Goal: Transaction & Acquisition: Subscribe to service/newsletter

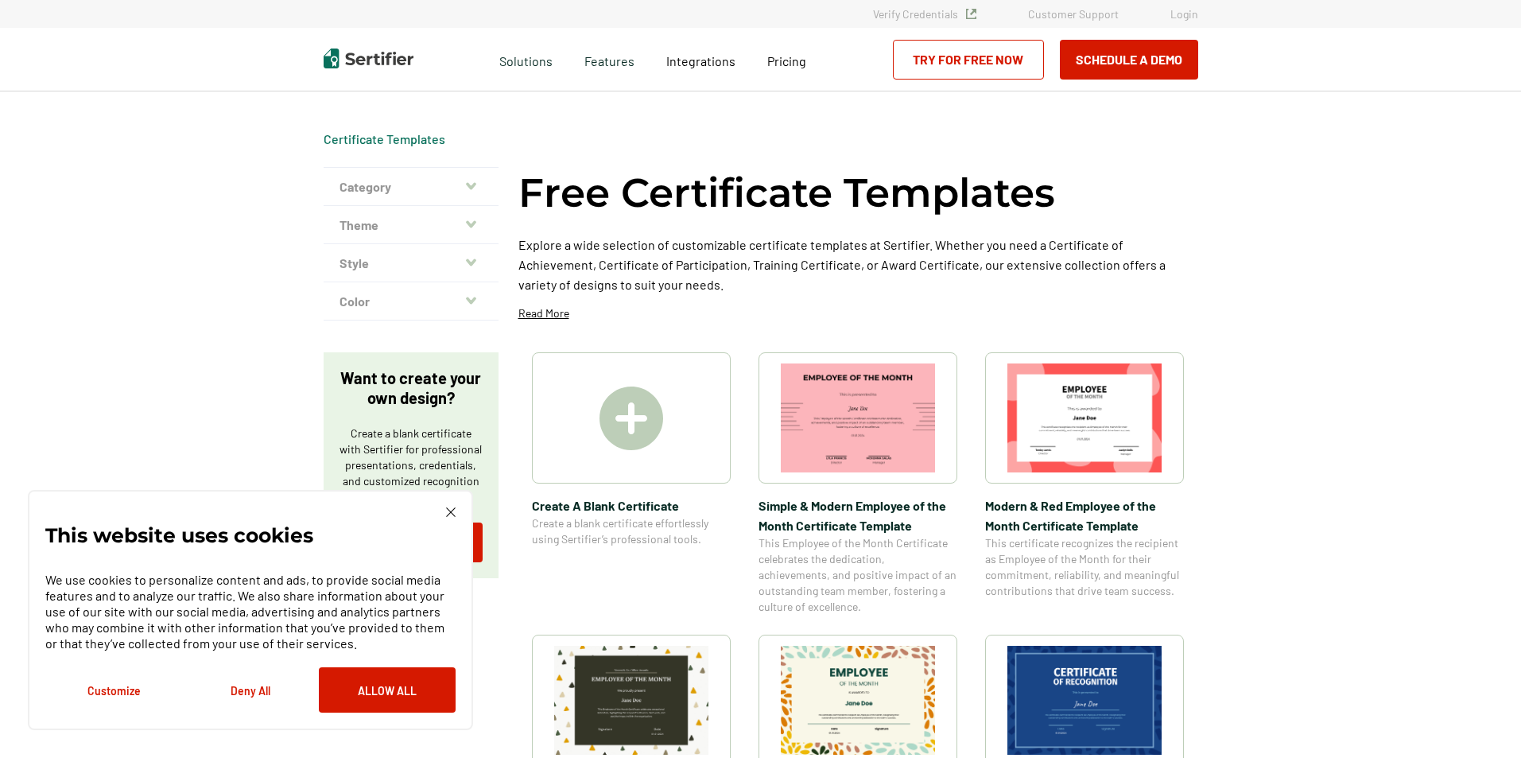
click at [472, 219] on icon "button" at bounding box center [471, 224] width 10 height 13
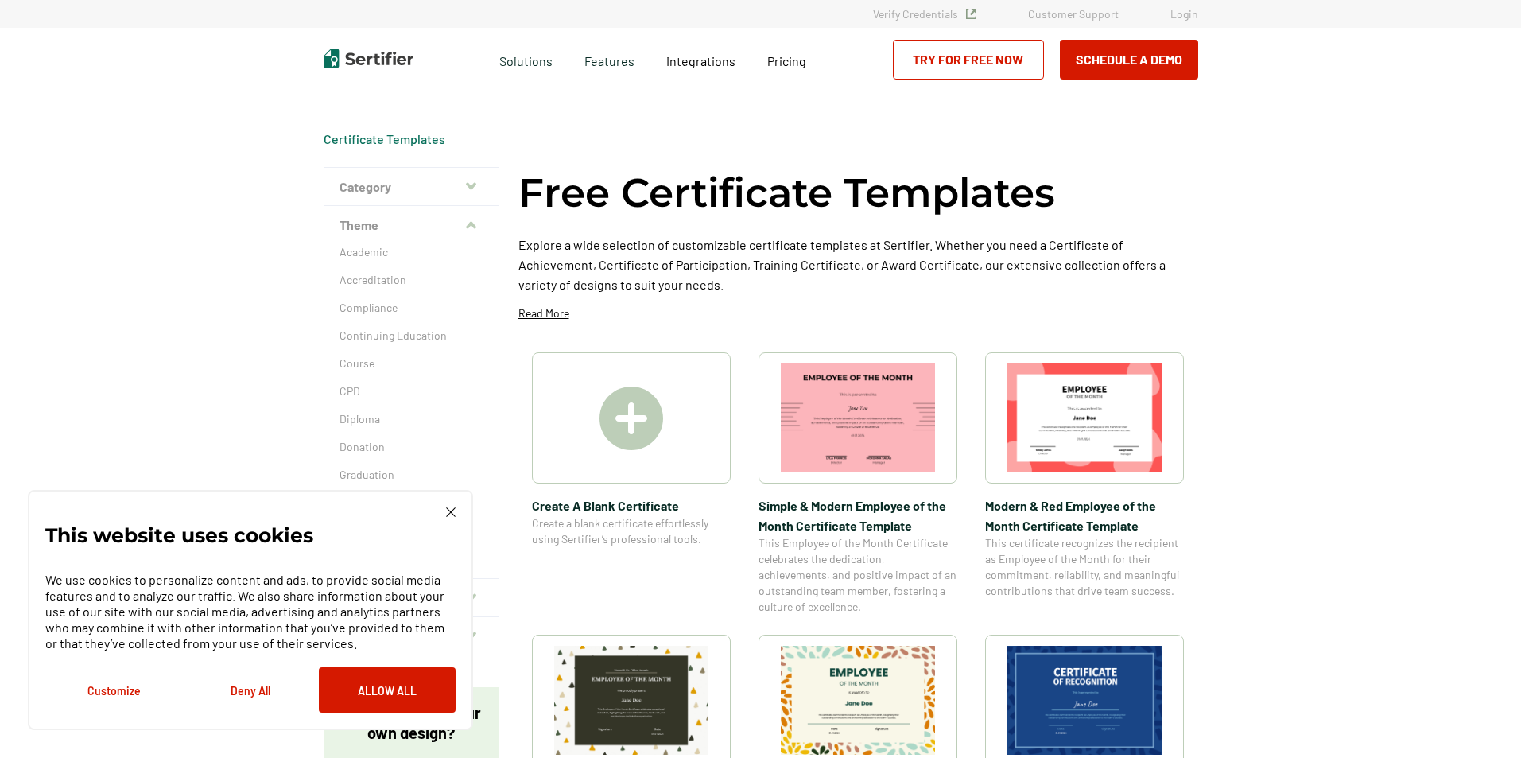
click at [472, 220] on icon "button" at bounding box center [471, 226] width 10 height 13
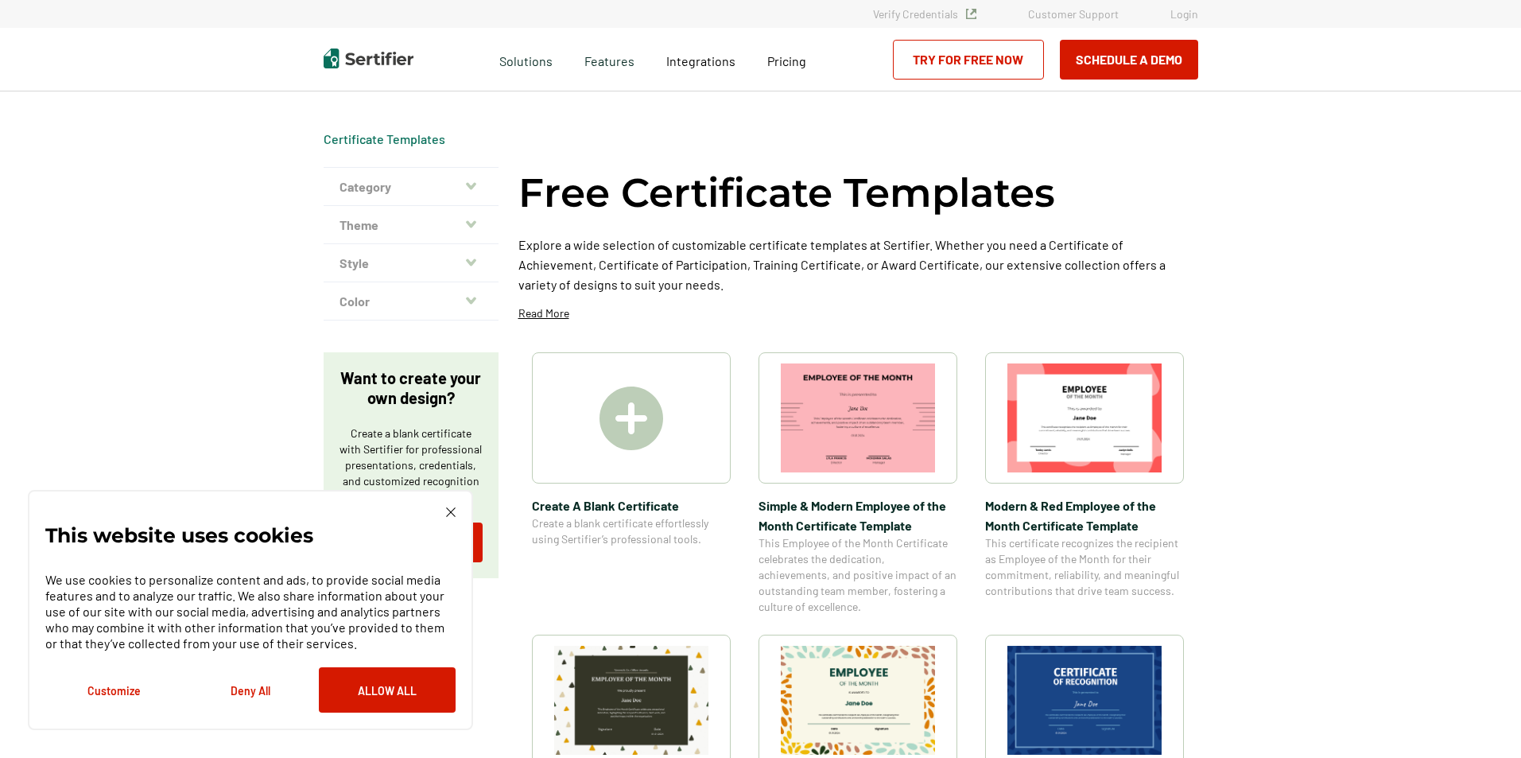
click at [476, 189] on icon "button" at bounding box center [471, 186] width 10 height 13
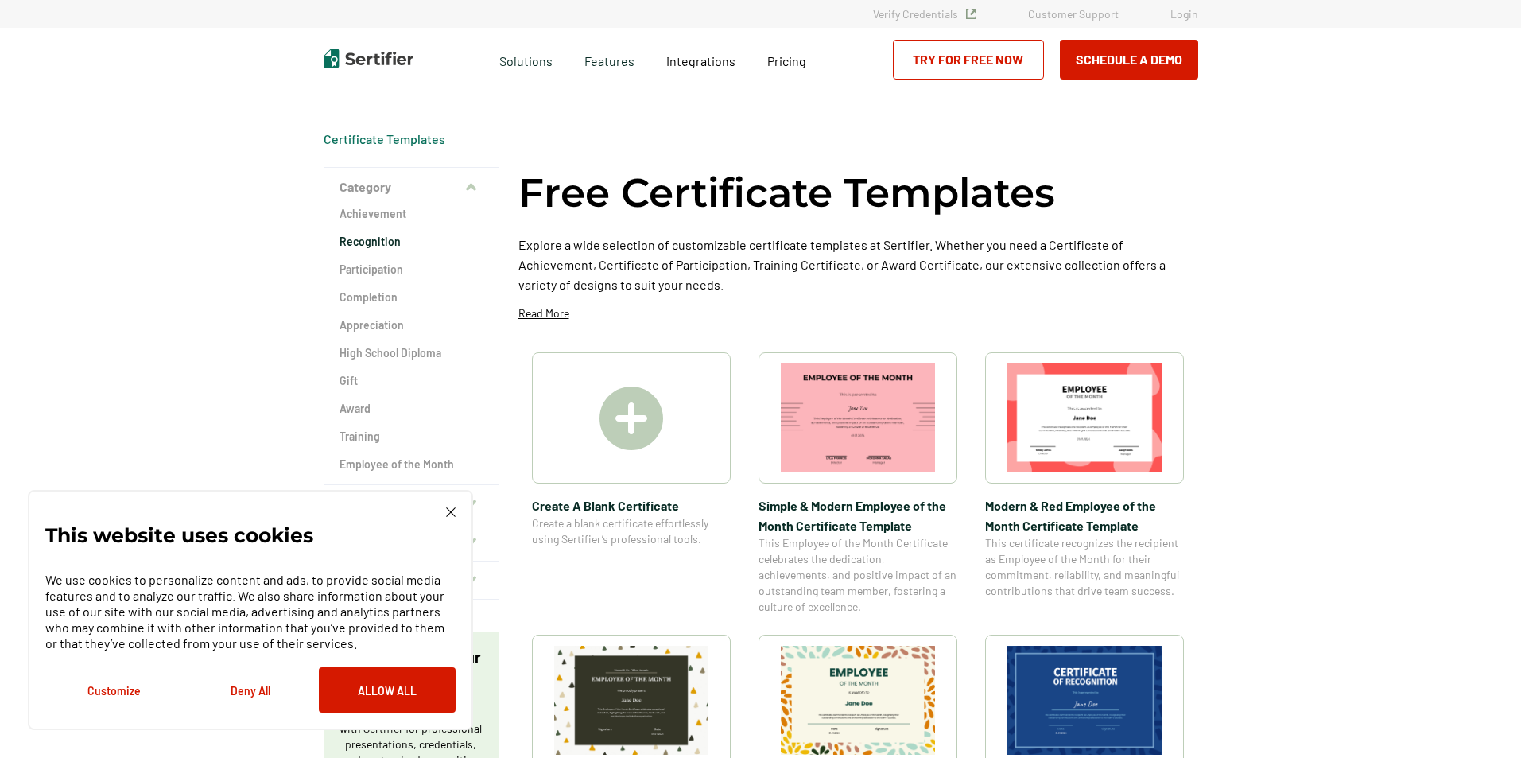
click at [391, 246] on h2 "Recognition" at bounding box center [411, 242] width 143 height 16
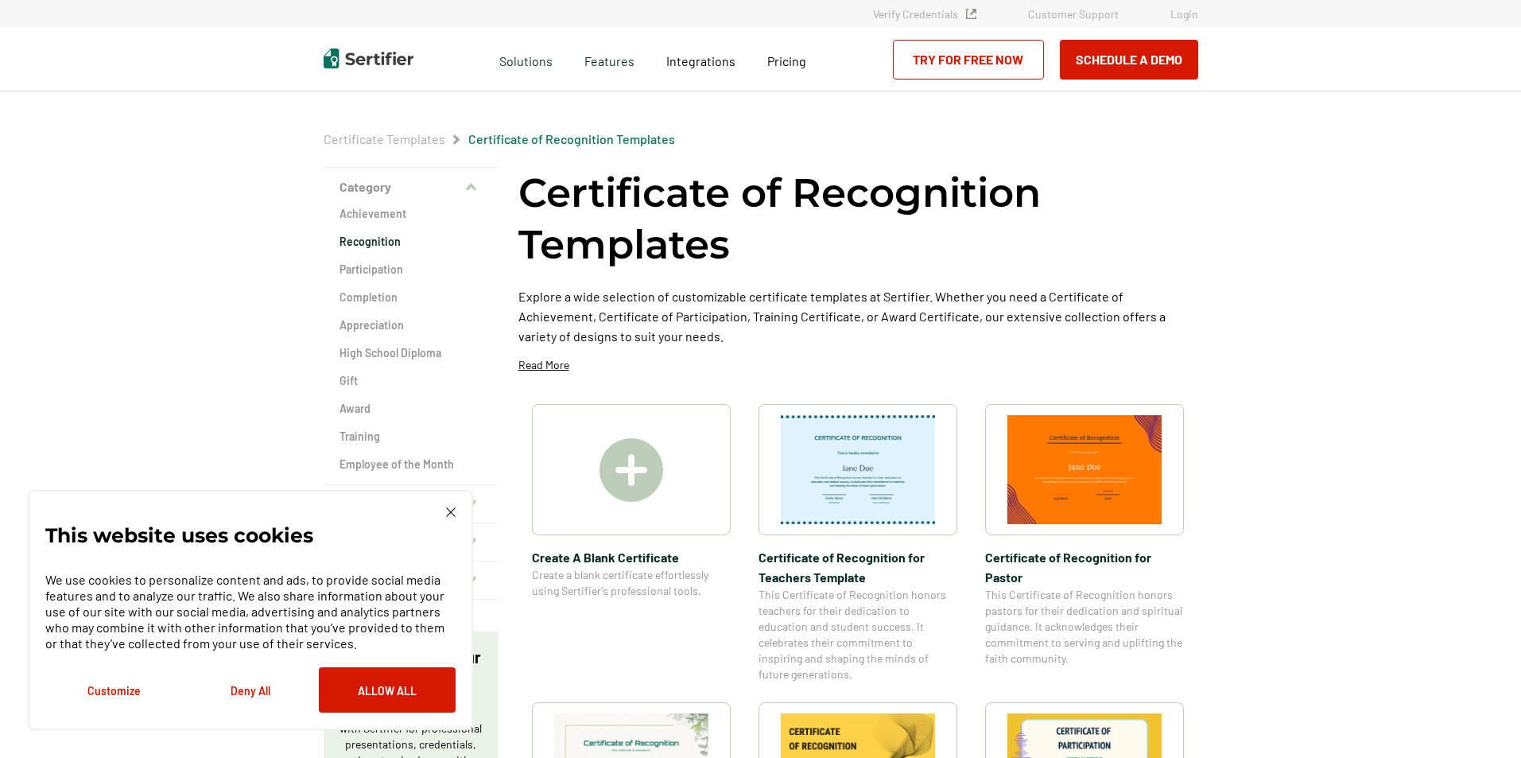
click at [391, 247] on h2 "Recognition" at bounding box center [411, 242] width 143 height 16
click at [453, 511] on img at bounding box center [451, 512] width 10 height 10
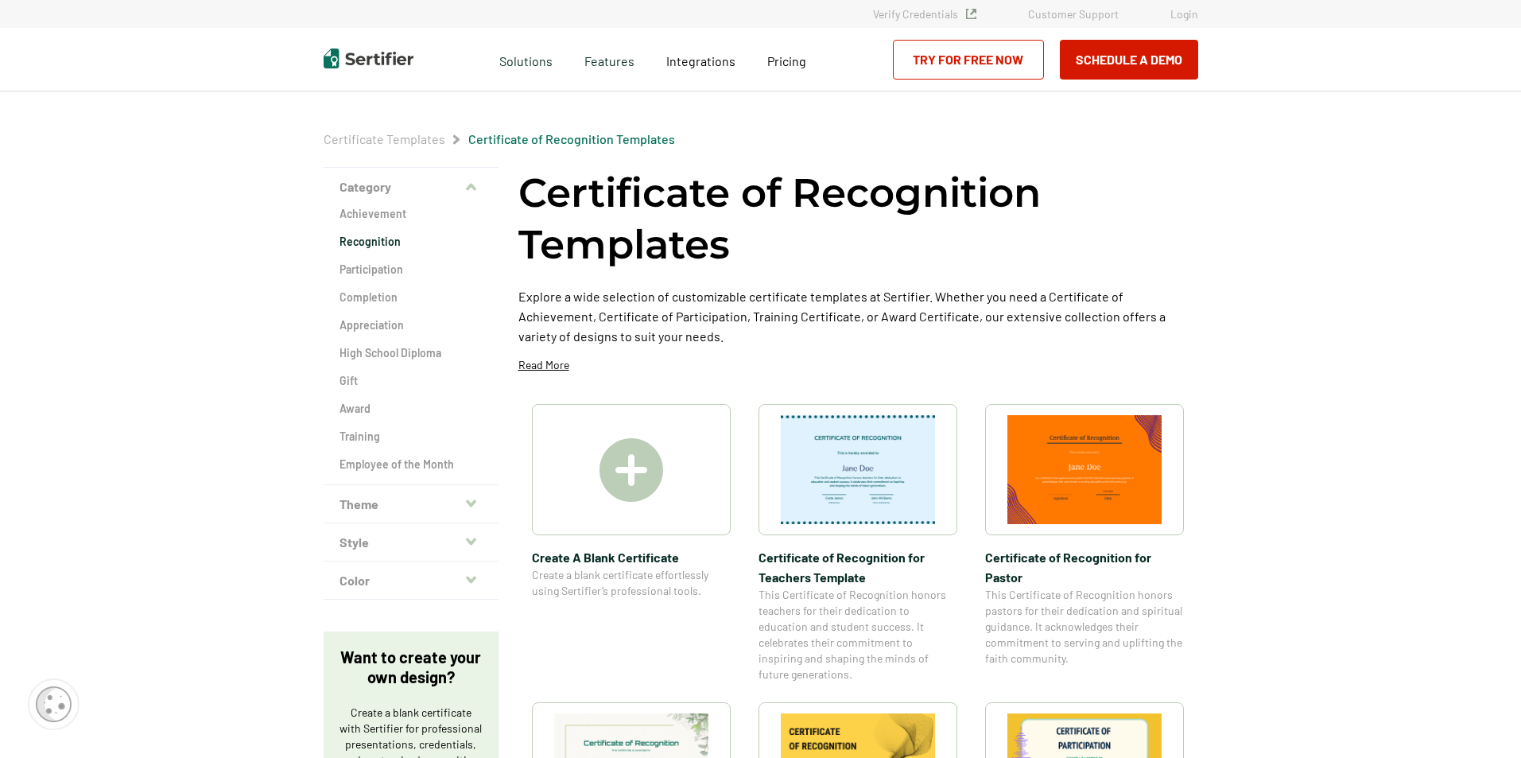
click at [472, 499] on icon "button" at bounding box center [471, 503] width 10 height 13
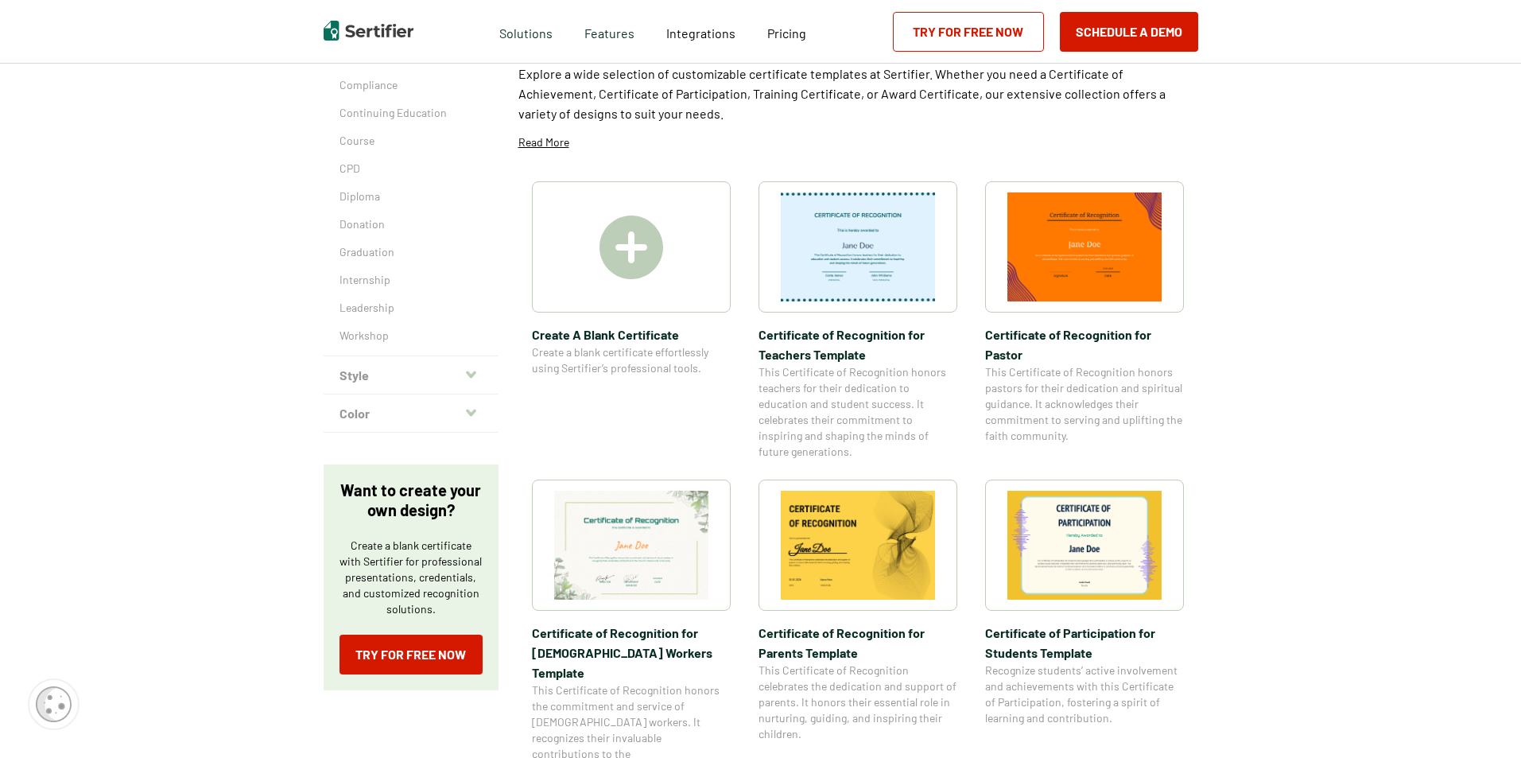
scroll to position [239, 0]
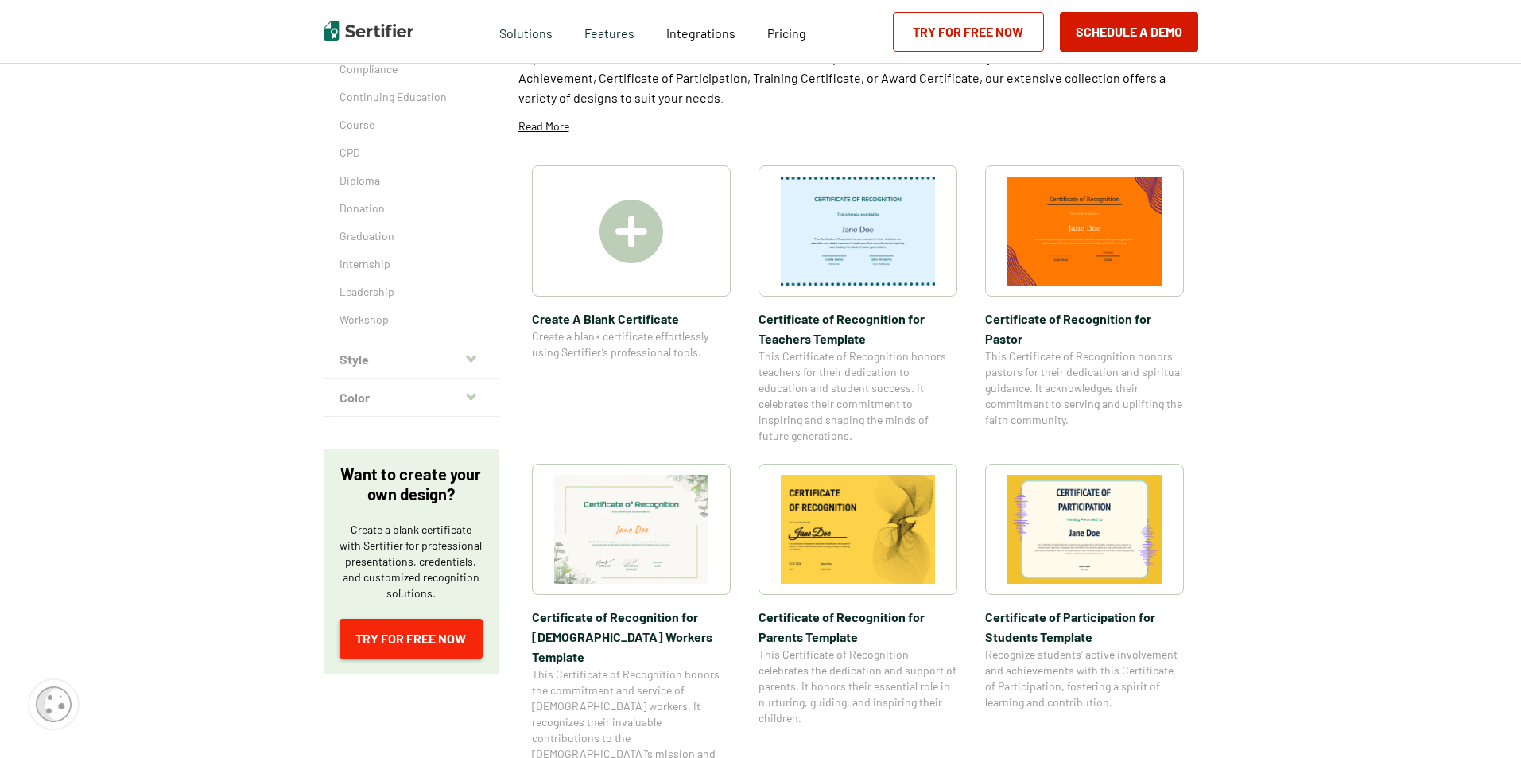
click at [403, 640] on link "Try for Free Now" at bounding box center [411, 639] width 143 height 40
